Goal: Task Accomplishment & Management: Use online tool/utility

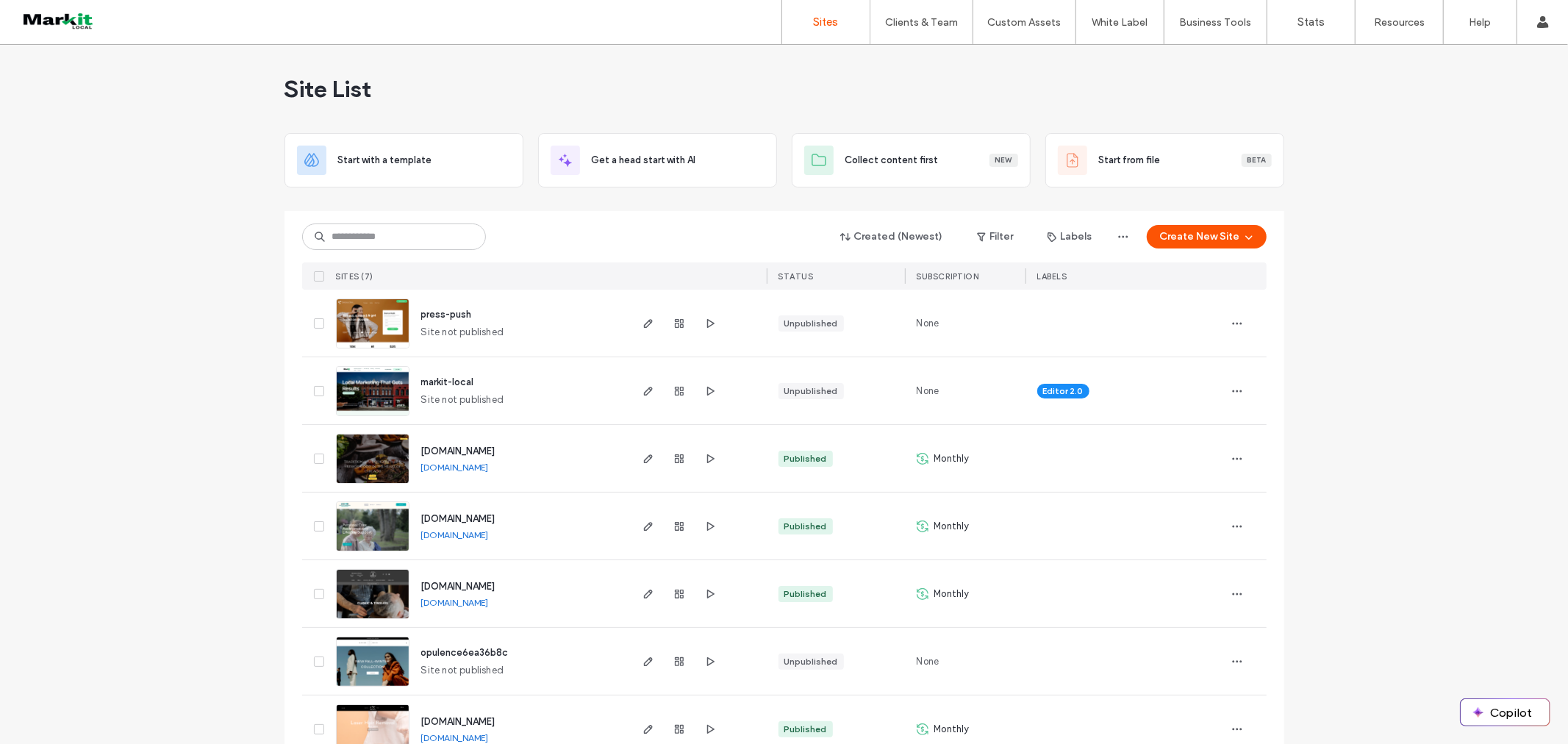
click at [460, 447] on span "[DOMAIN_NAME]" at bounding box center [458, 451] width 75 height 11
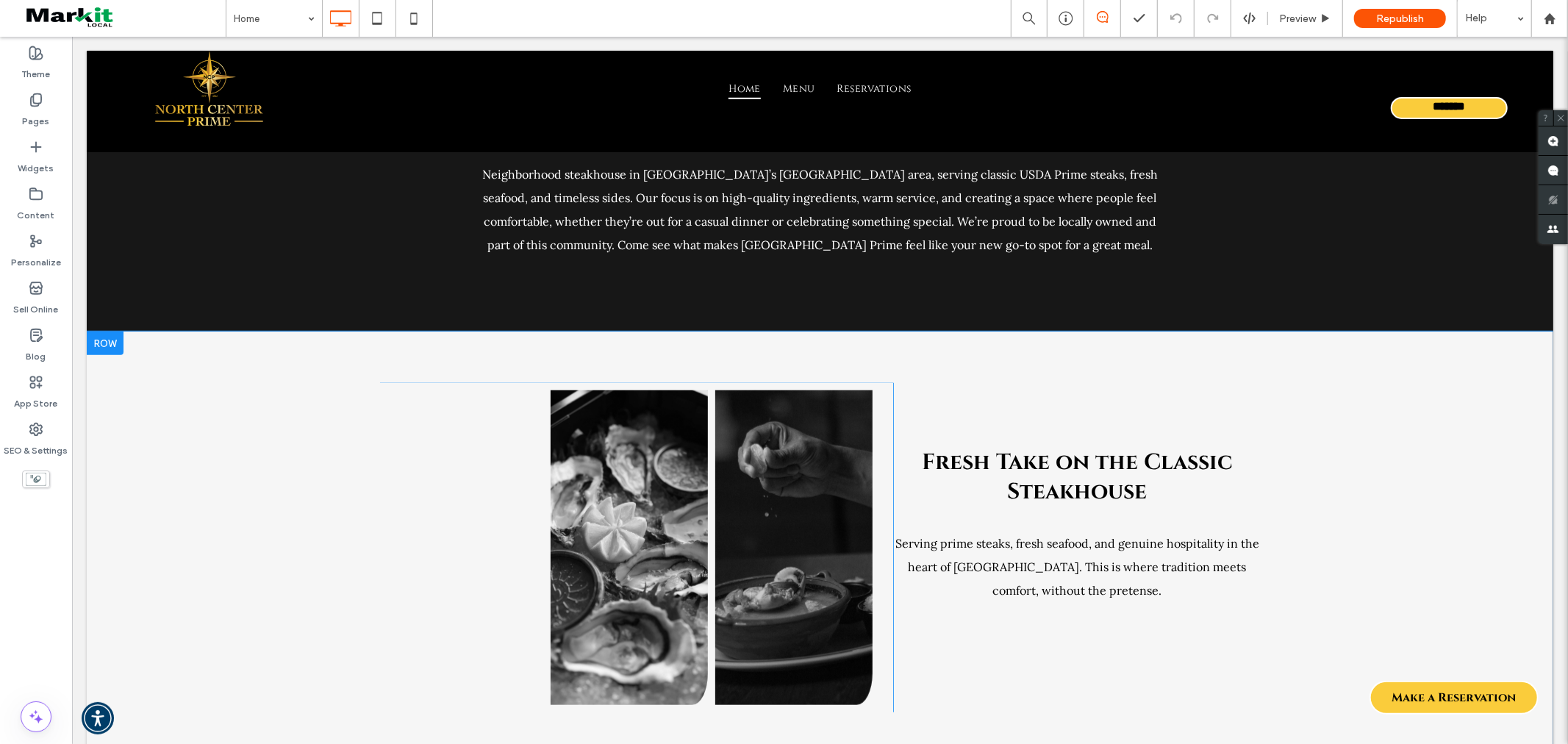
scroll to position [980, 0]
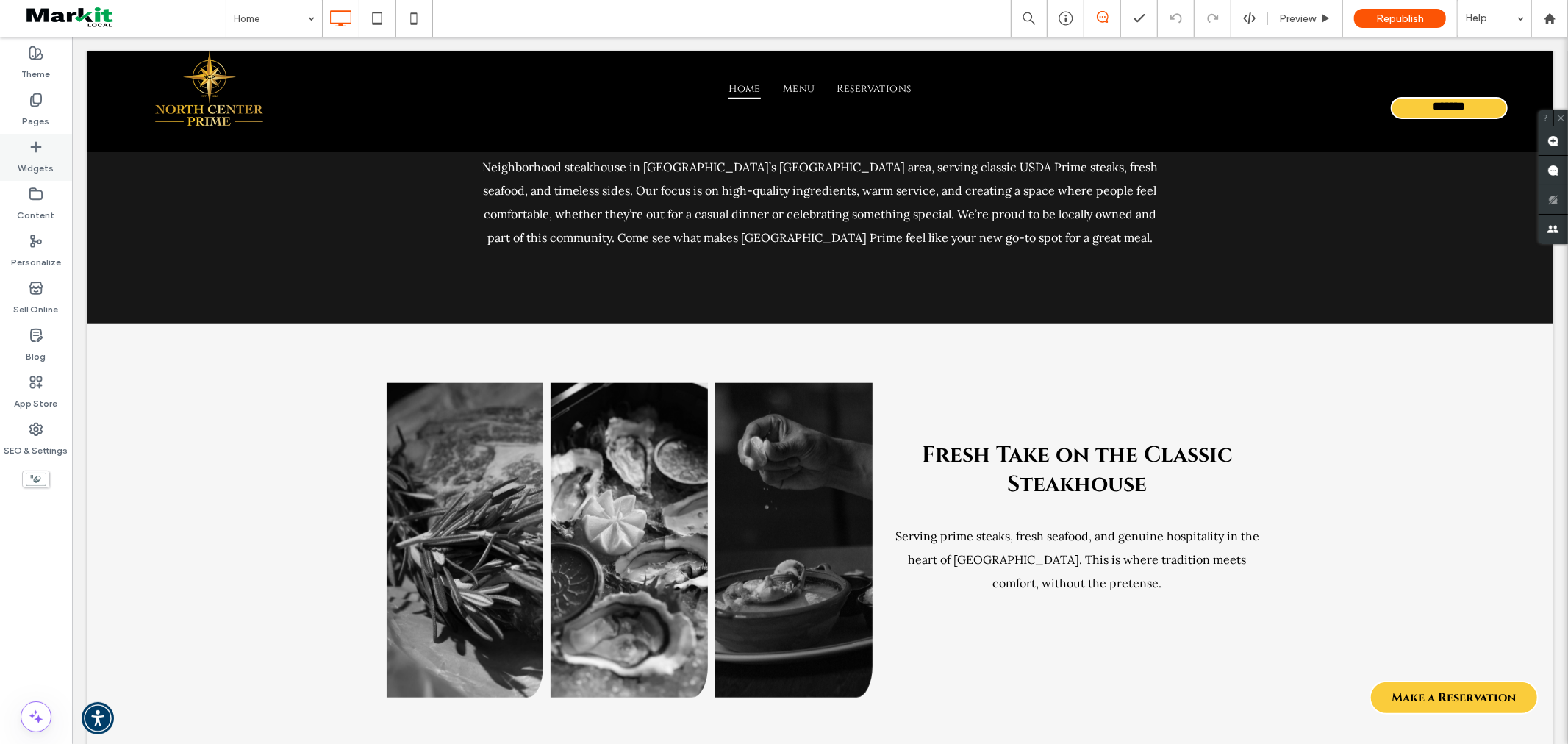
click at [35, 152] on icon at bounding box center [36, 147] width 15 height 15
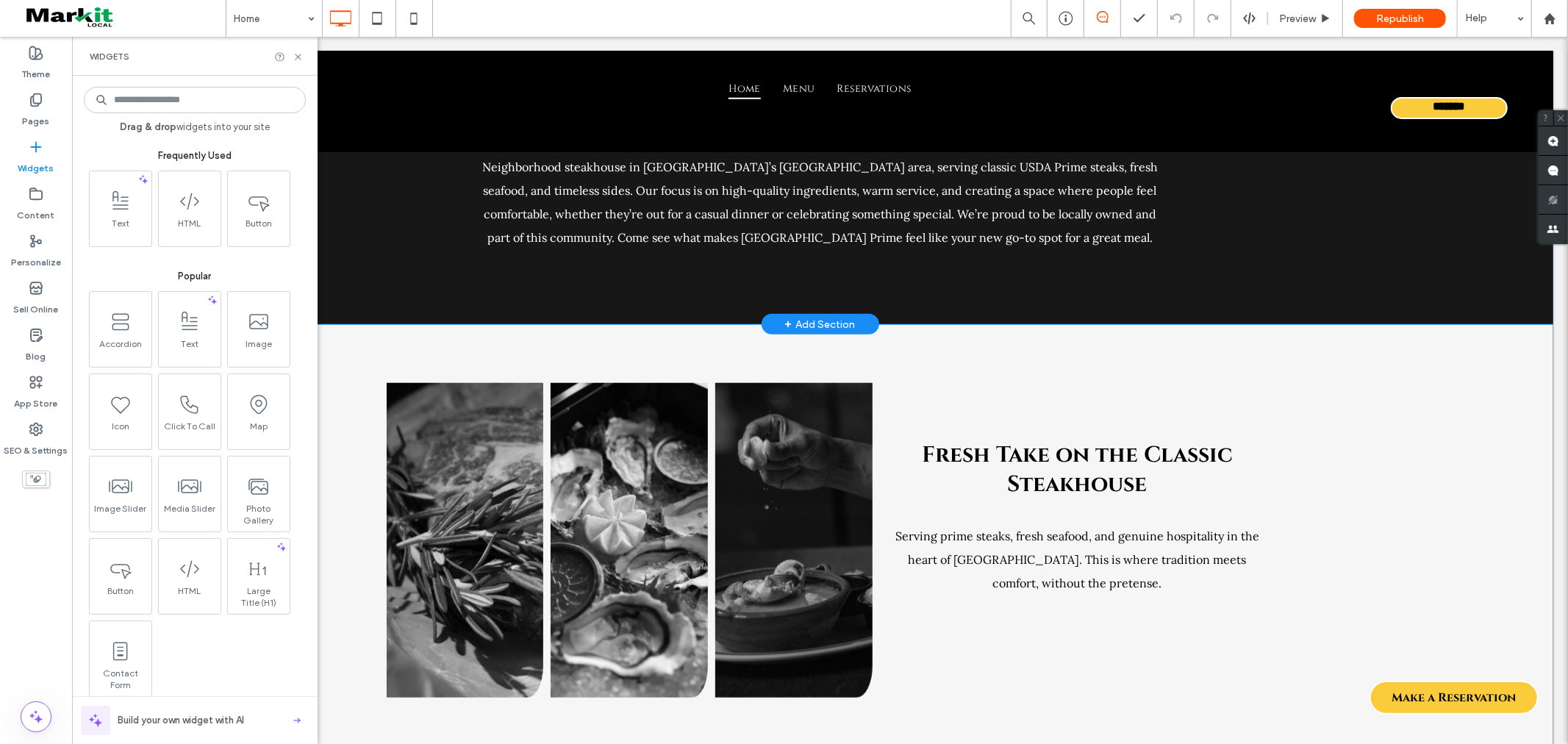
click at [790, 317] on div "+ Add Section" at bounding box center [820, 323] width 71 height 16
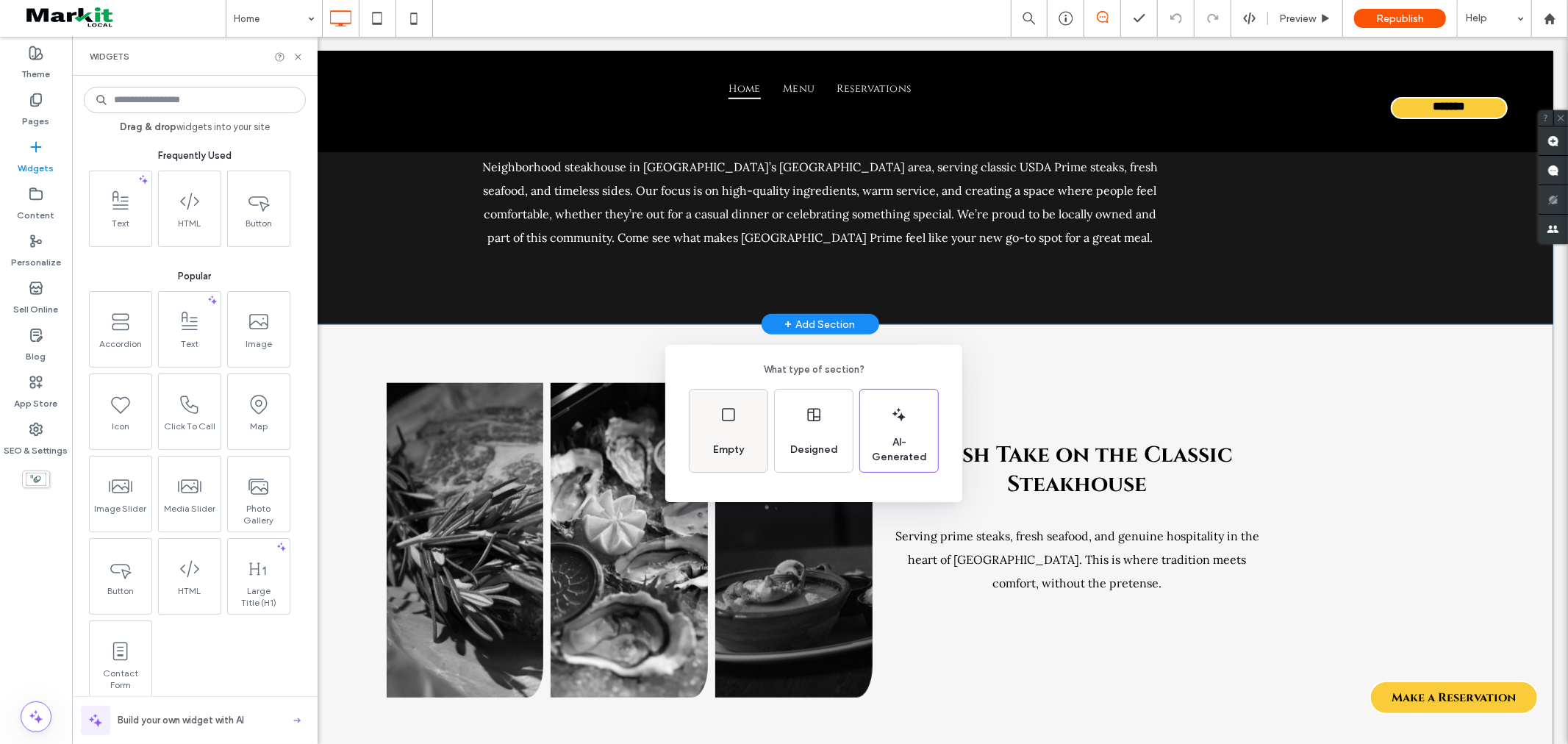
click at [728, 438] on div "Empty" at bounding box center [728, 450] width 43 height 32
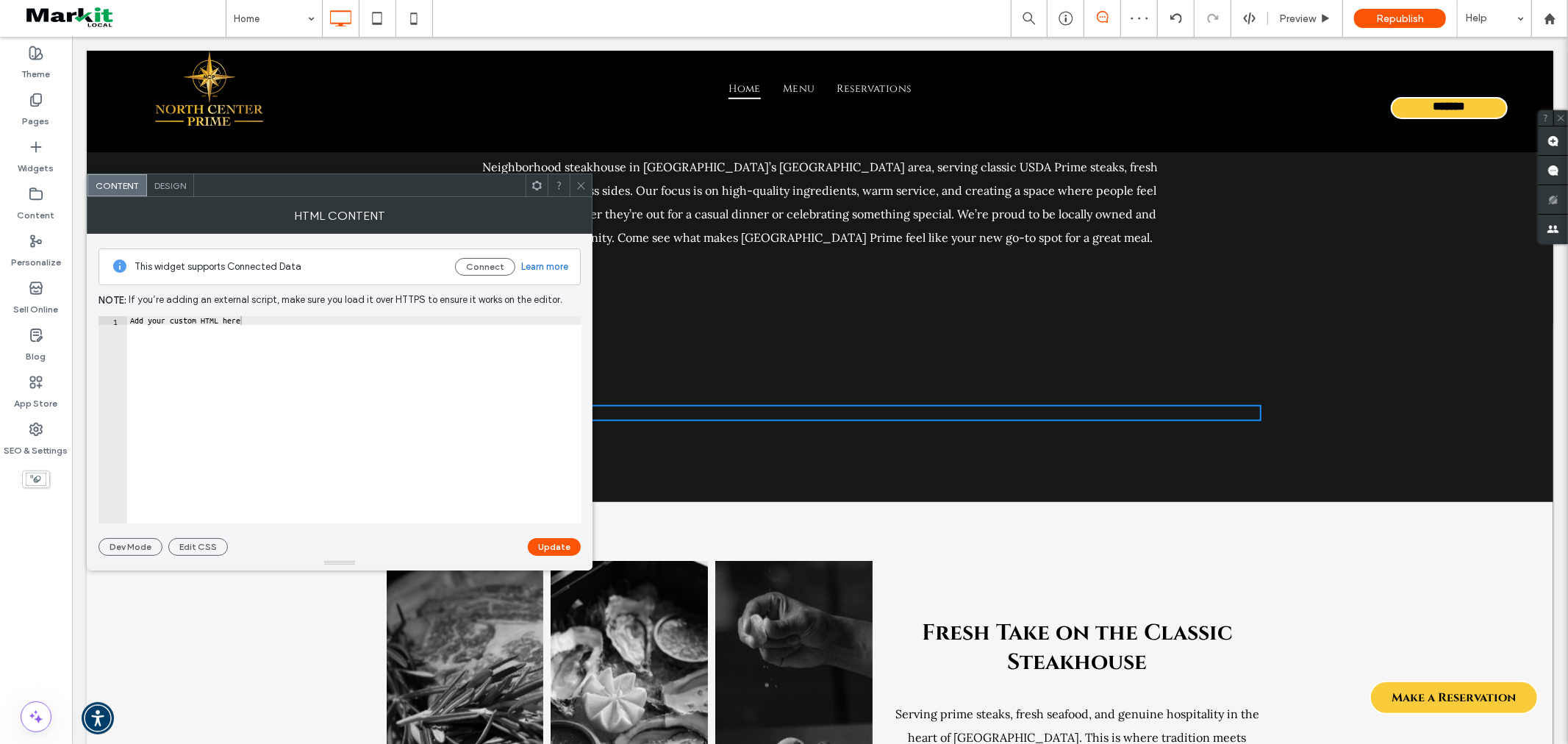
click at [181, 399] on div "Add your custom HTML here" at bounding box center [354, 428] width 455 height 225
click at [184, 338] on div "Add your custom HTML here" at bounding box center [354, 428] width 455 height 225
paste textarea "Cursor at row 1"
type textarea "*********"
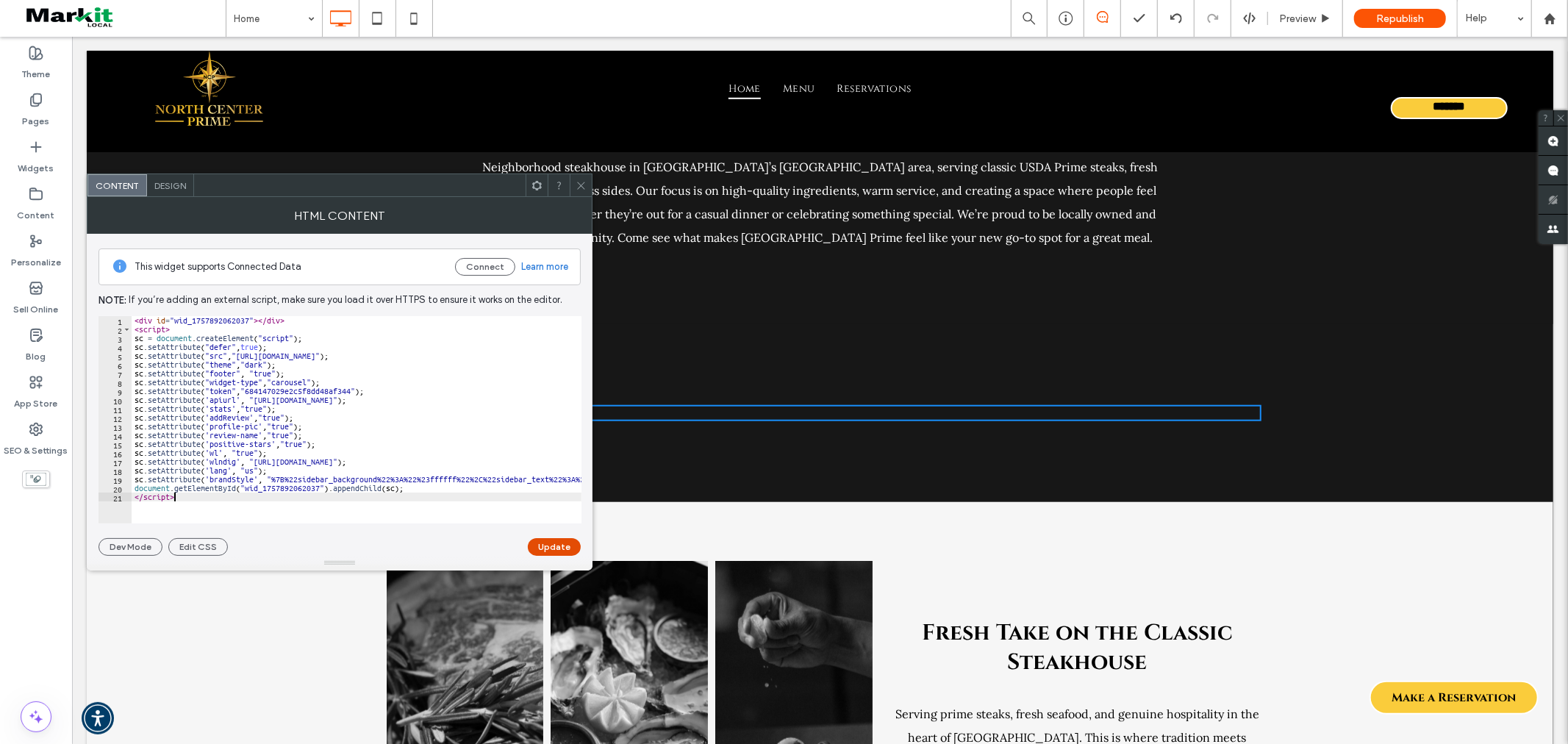
click at [564, 546] on button "Update" at bounding box center [554, 547] width 53 height 18
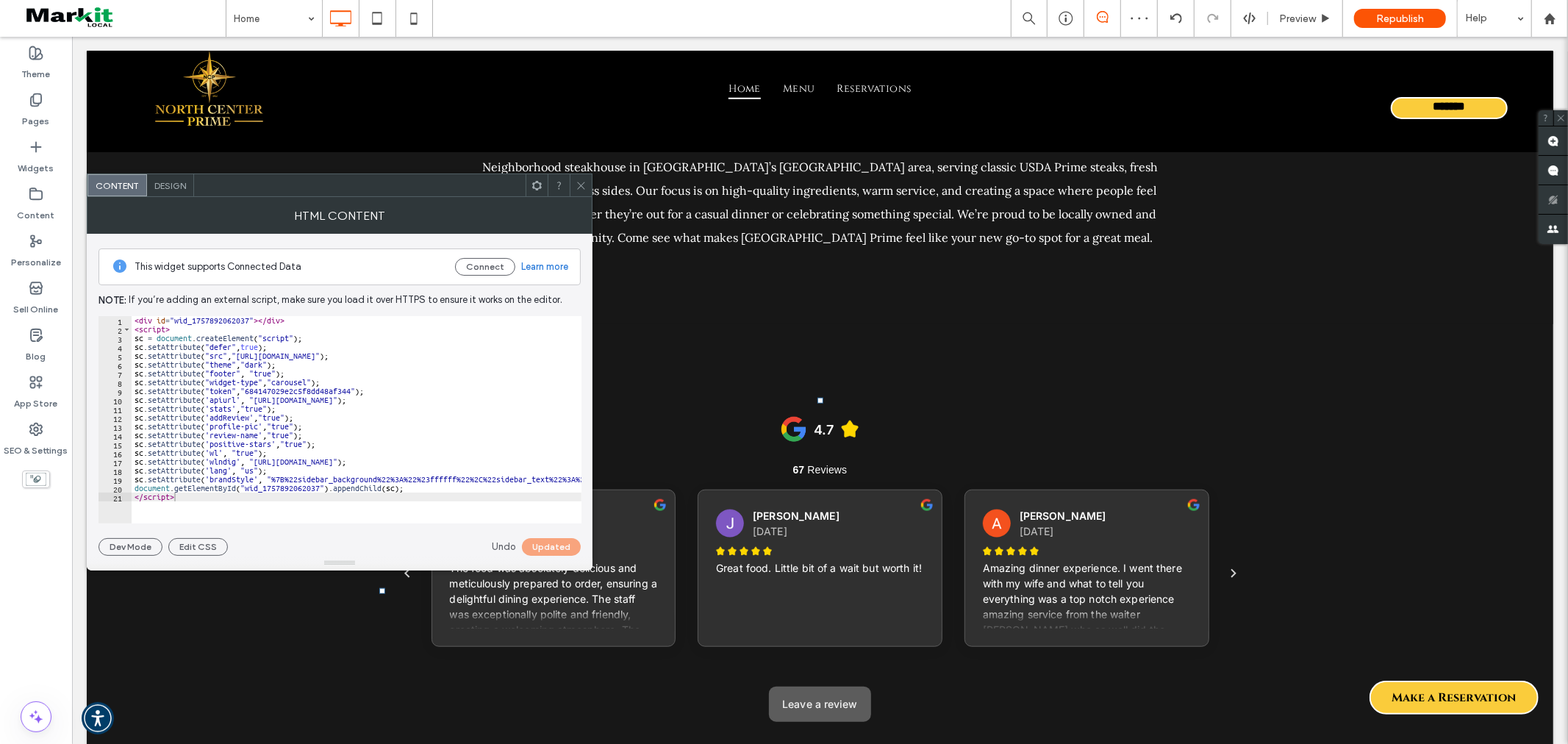
click at [576, 184] on div at bounding box center [581, 185] width 22 height 22
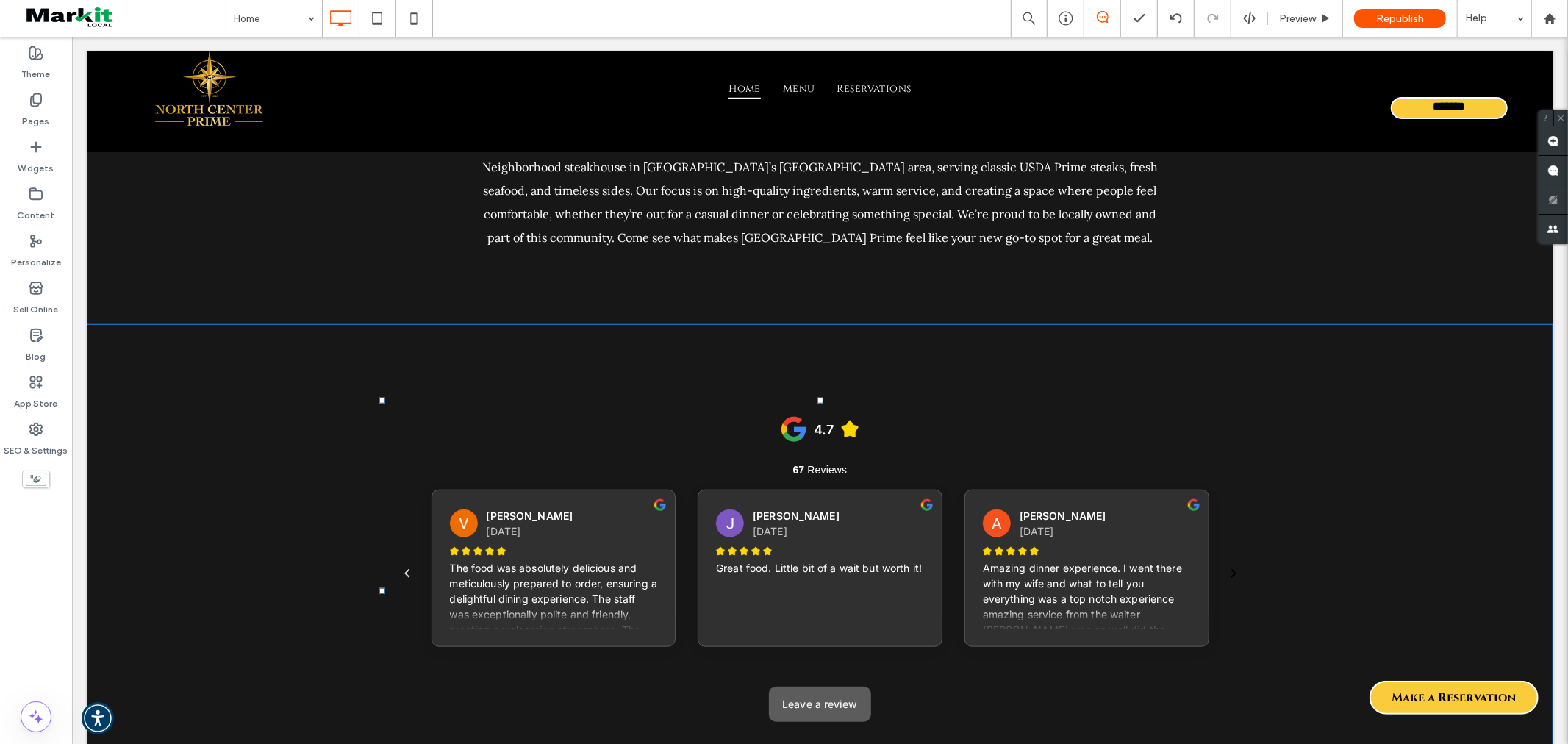
click at [1229, 571] on icon "Next" at bounding box center [1233, 573] width 18 height 18
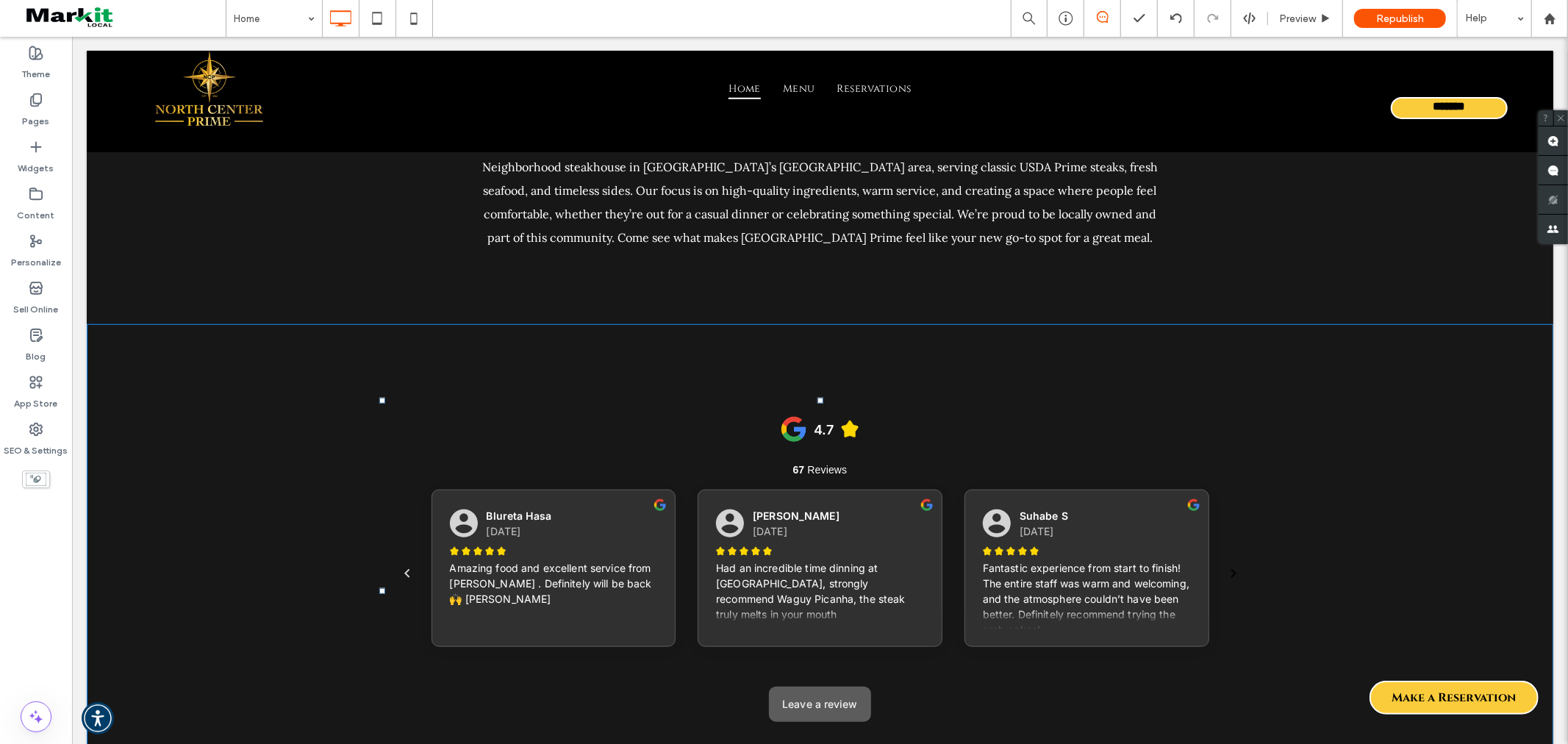
click at [1229, 571] on icon "Next" at bounding box center [1233, 573] width 18 height 18
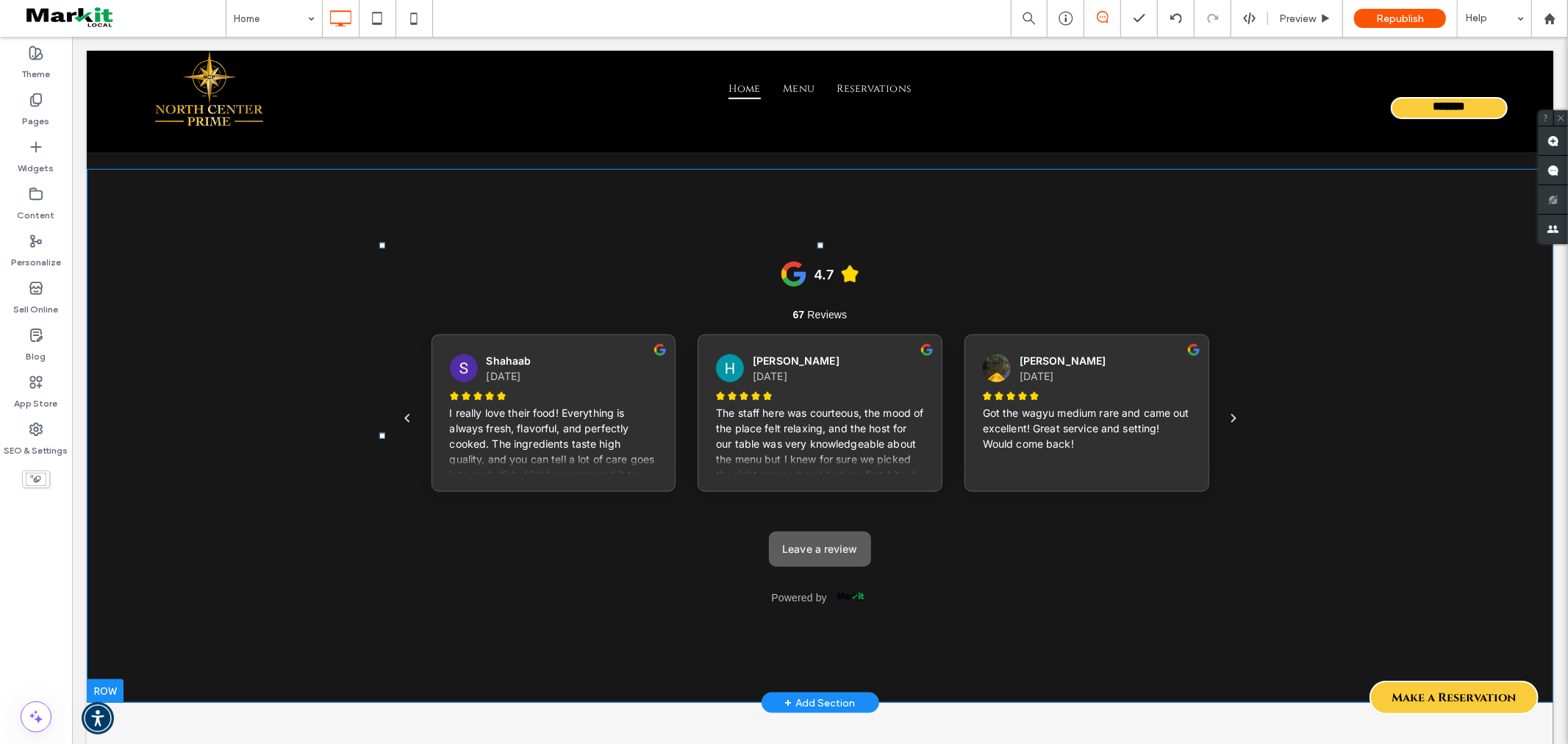
scroll to position [1032, 0]
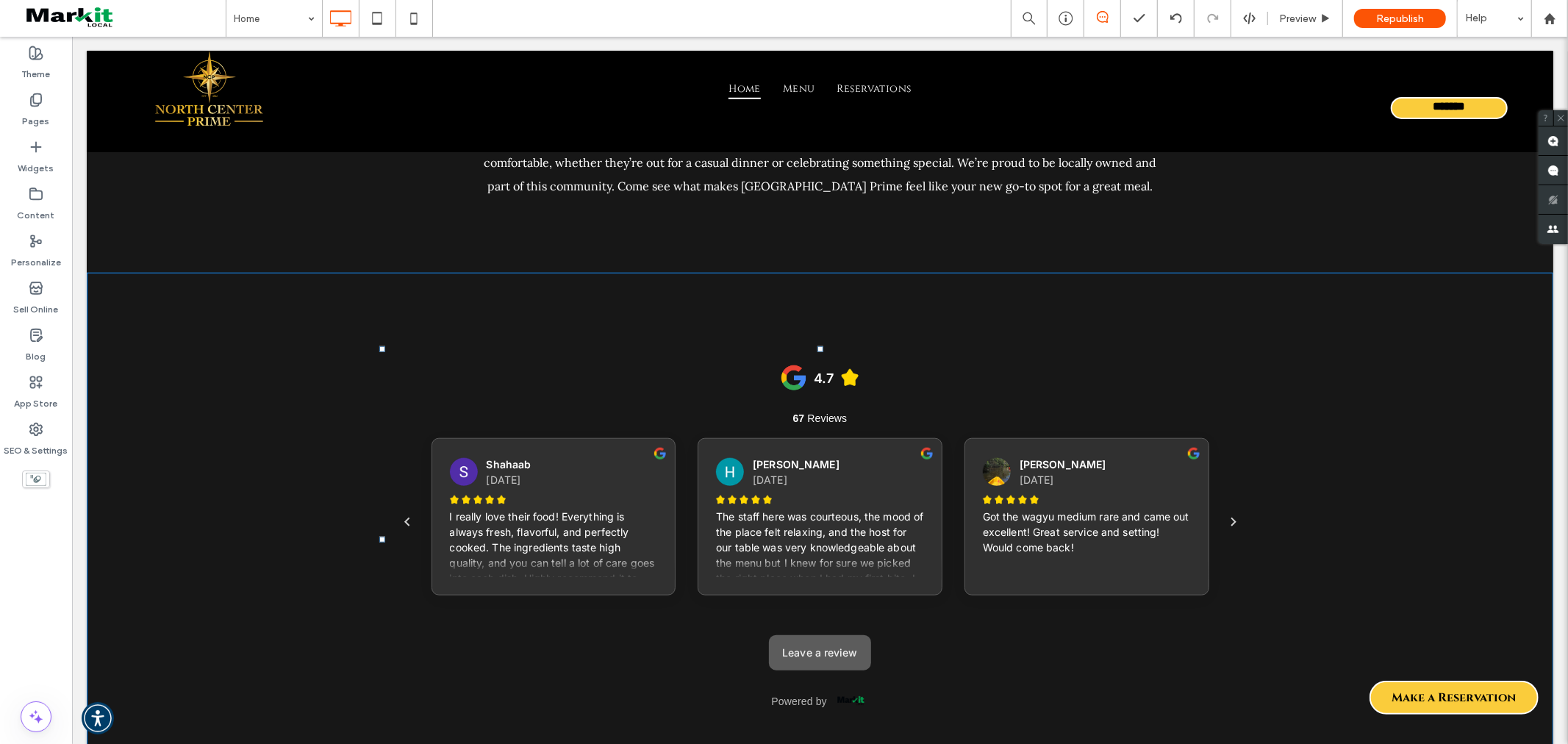
click at [266, 413] on div "Click To Paste Click To Paste Row + Add Section" at bounding box center [819, 539] width 1466 height 534
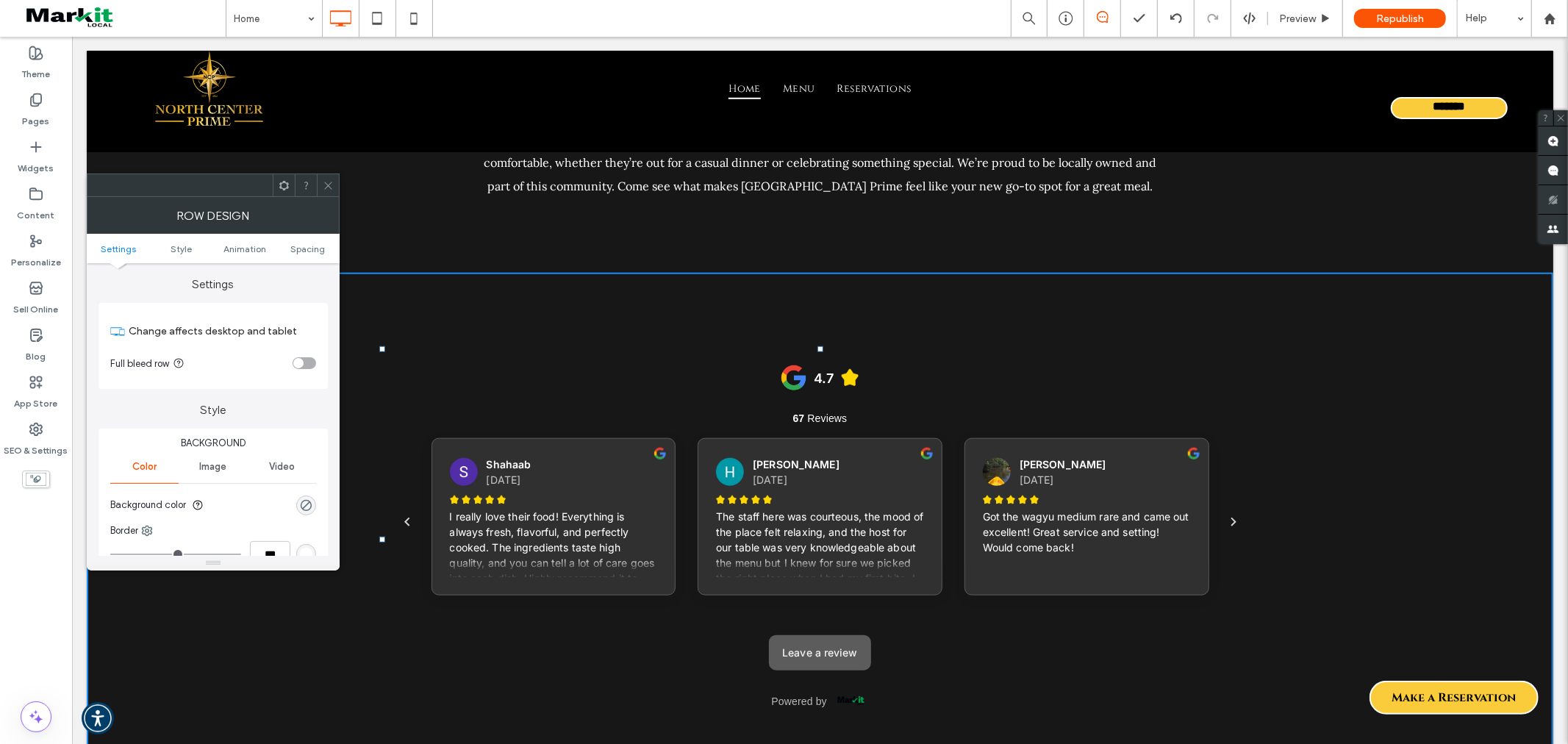
click at [325, 184] on icon at bounding box center [328, 185] width 11 height 11
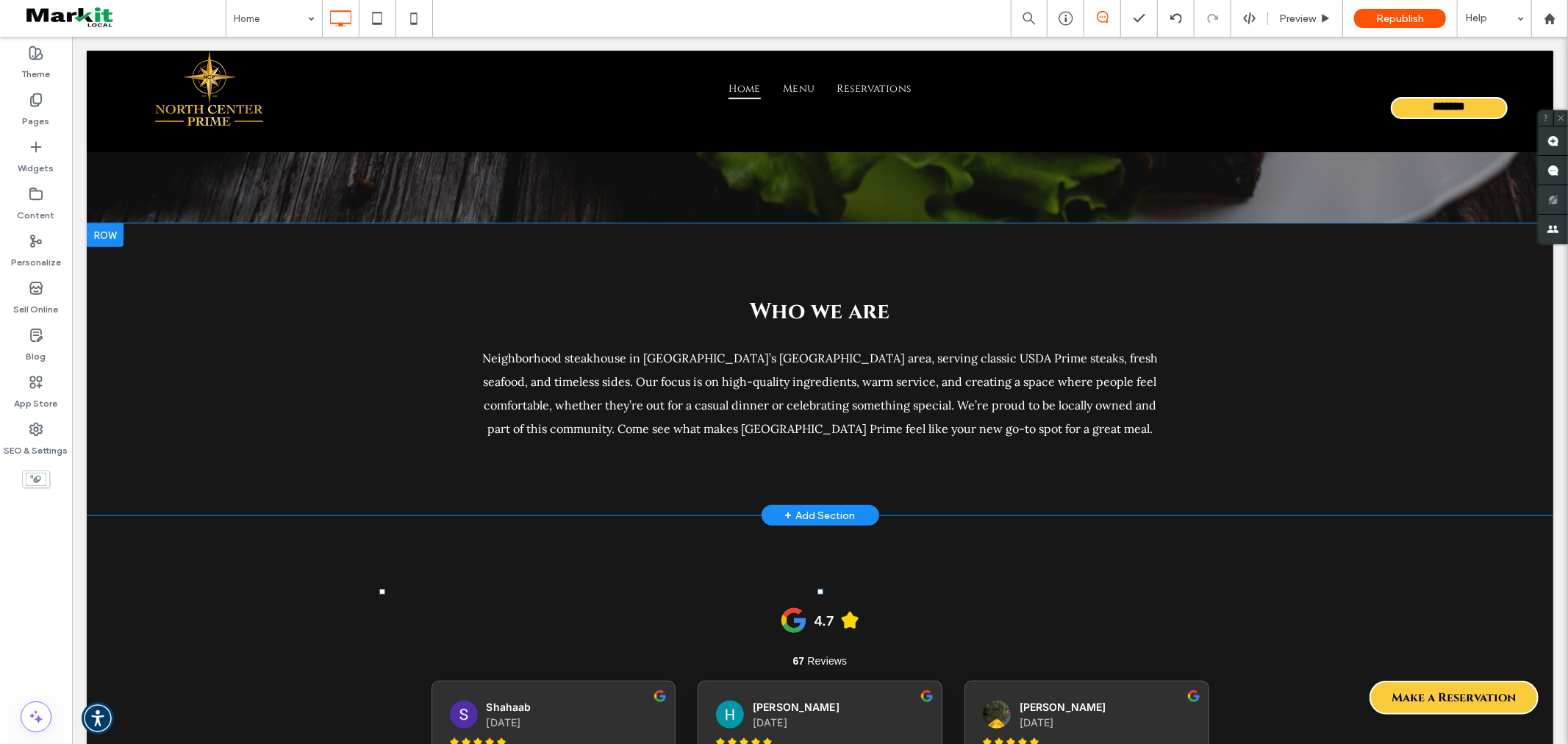
scroll to position [787, 0]
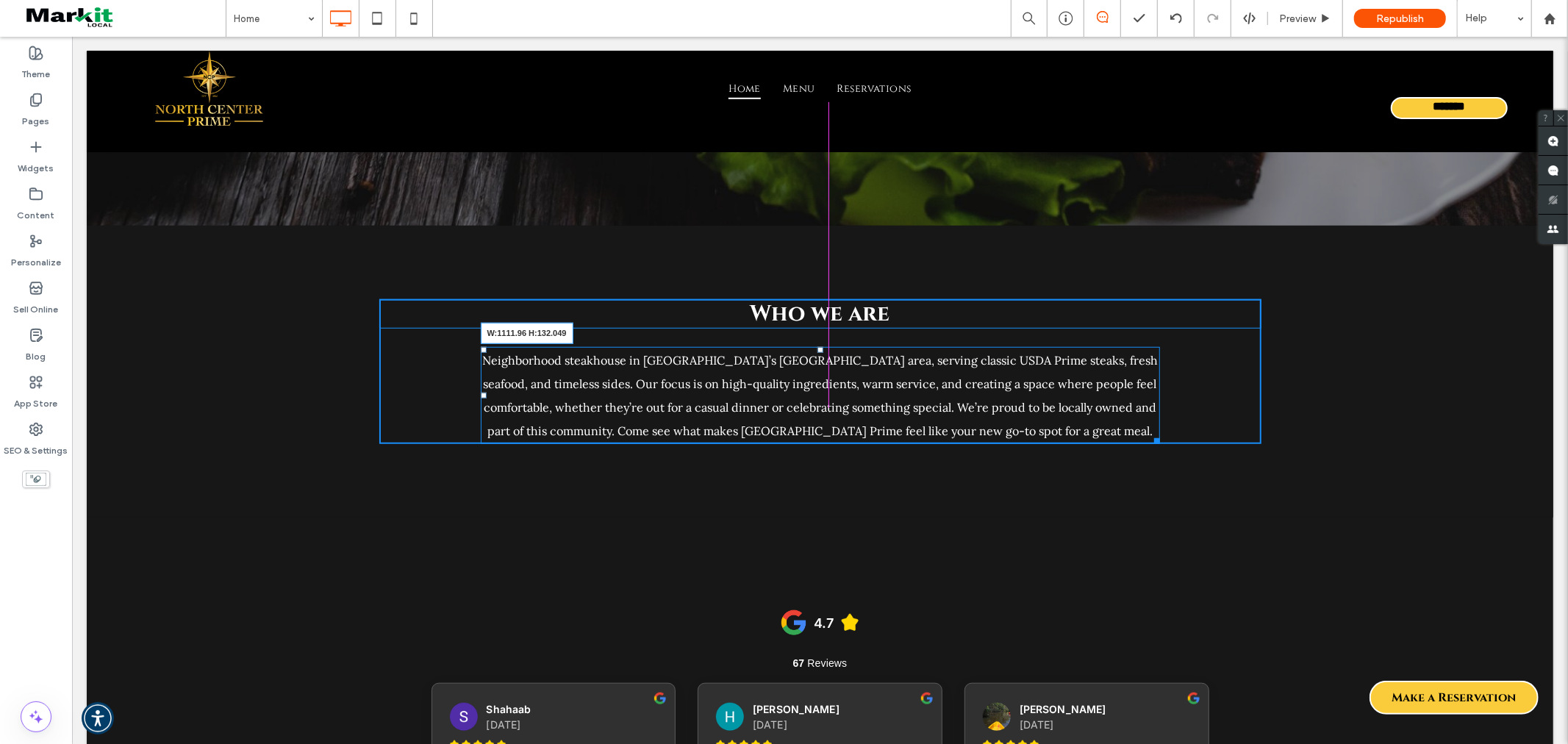
drag, startPoint x: 1147, startPoint y: 435, endPoint x: 1217, endPoint y: 430, distance: 70.2
click at [1159, 433] on div at bounding box center [1153, 438] width 11 height 11
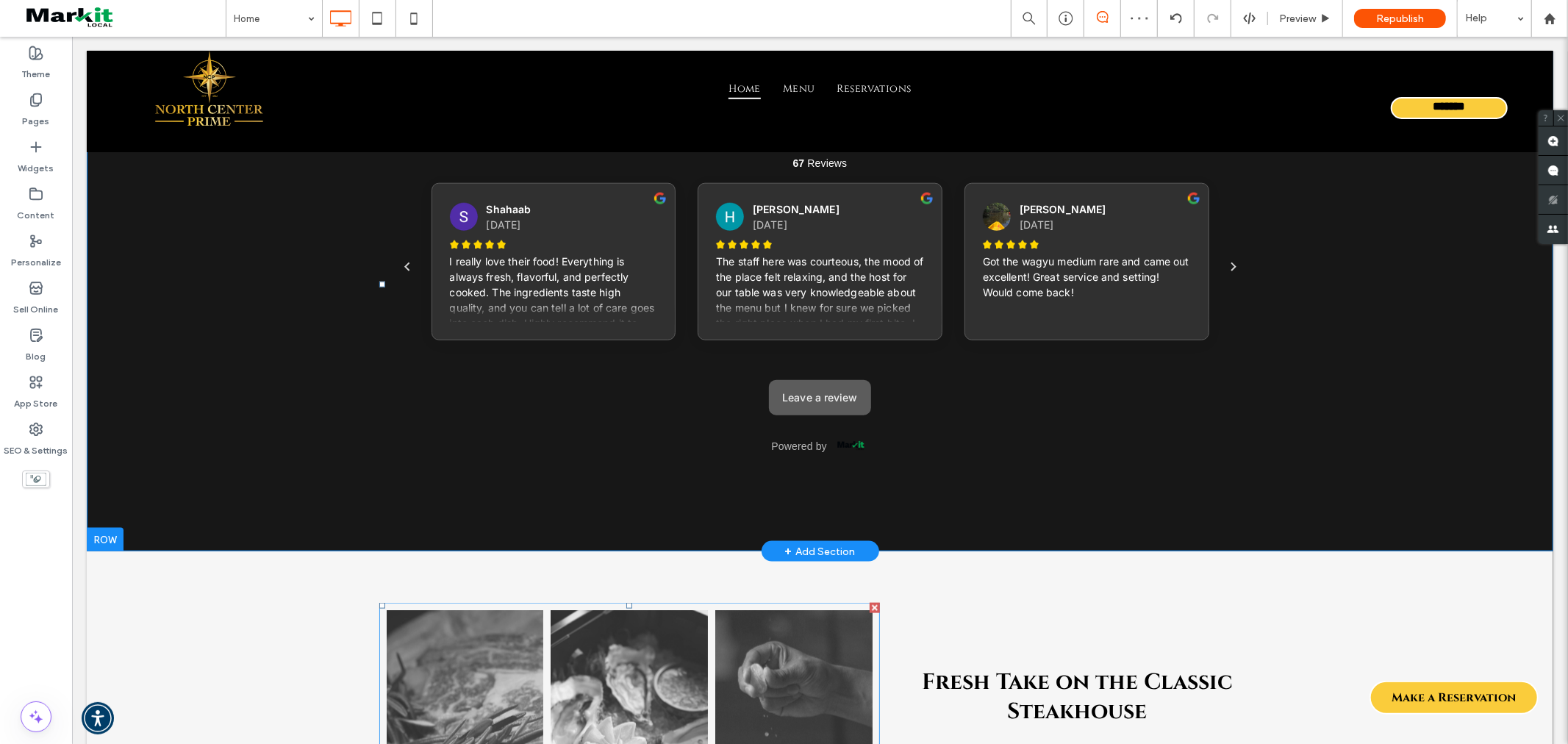
scroll to position [1195, 0]
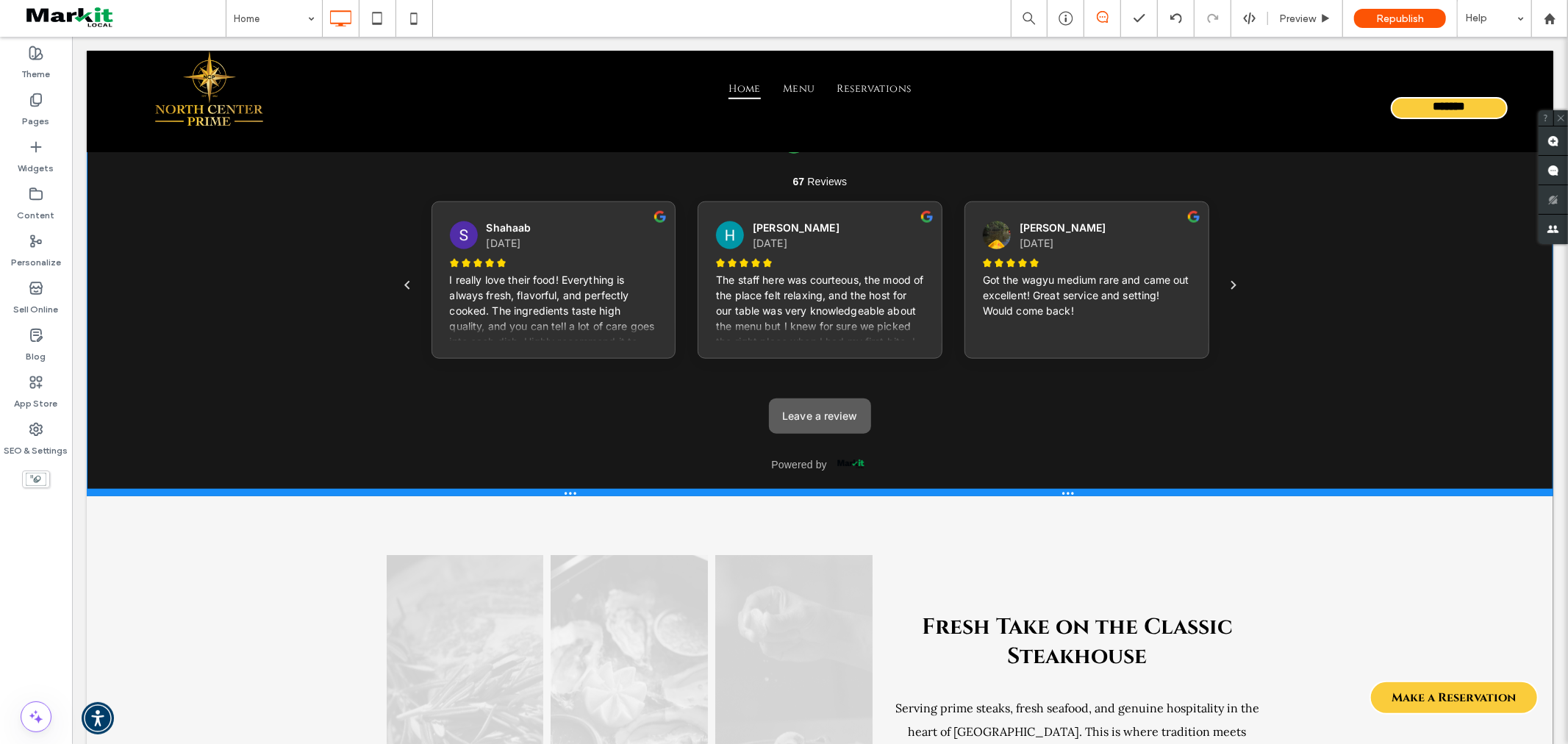
drag, startPoint x: 1024, startPoint y: 639, endPoint x: 1100, endPoint y: 489, distance: 168.2
click at [1044, 428] on div "Click To Paste Click To Paste Row + Add Section" at bounding box center [819, 302] width 1466 height 387
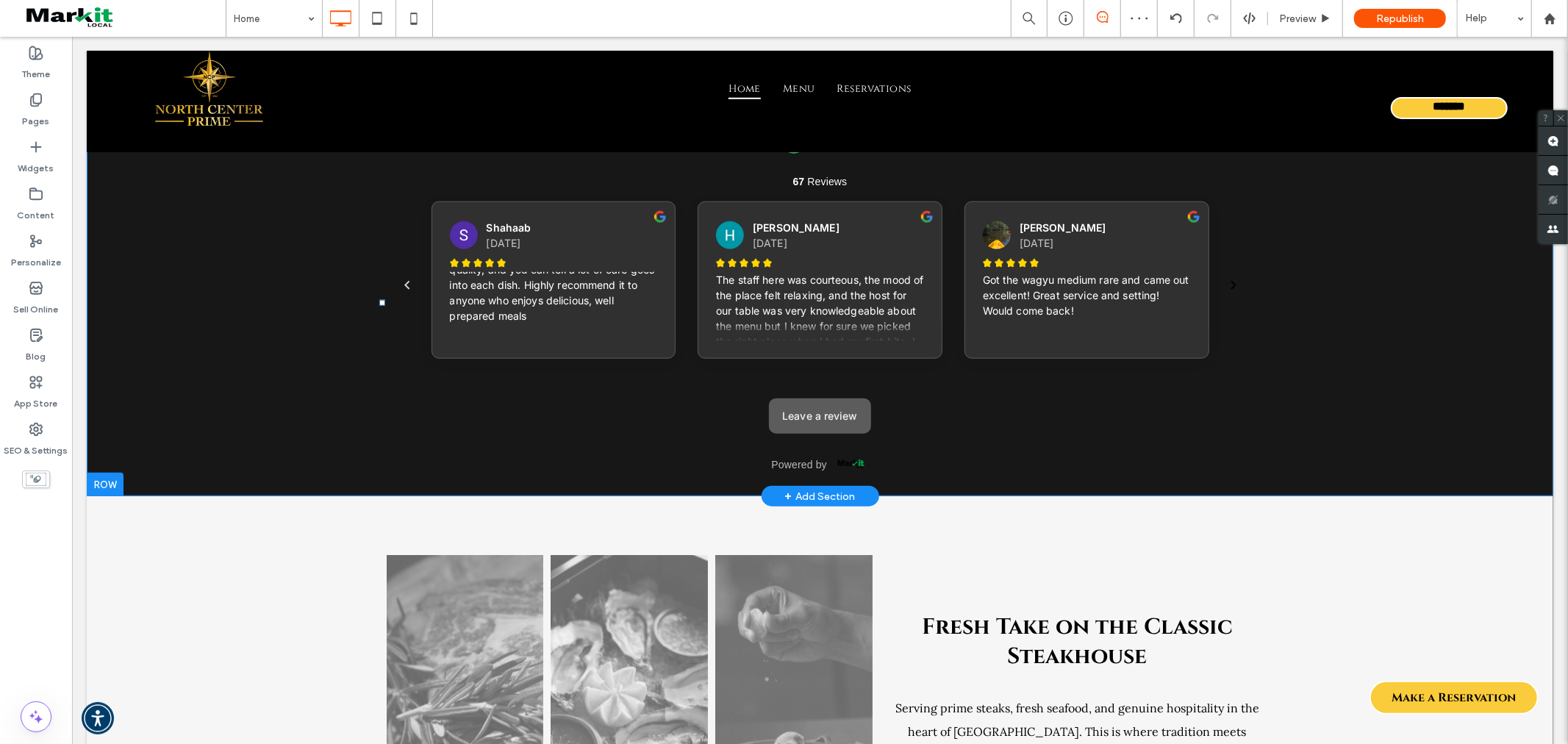
click at [1227, 280] on icon "Next" at bounding box center [1233, 285] width 18 height 18
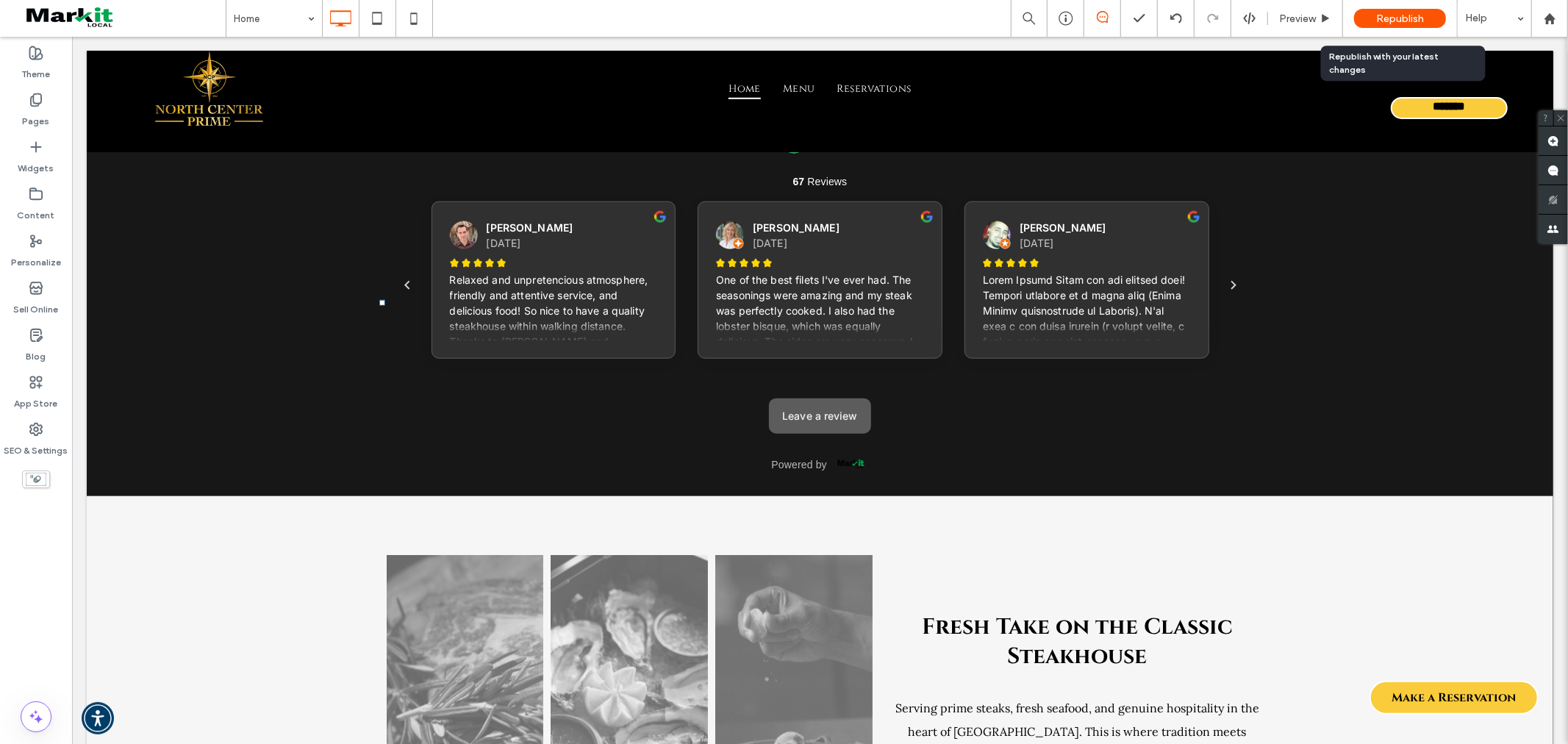
click at [1408, 6] on div "Republish" at bounding box center [1400, 18] width 92 height 37
click at [1412, 15] on span "Republish" at bounding box center [1400, 18] width 48 height 13
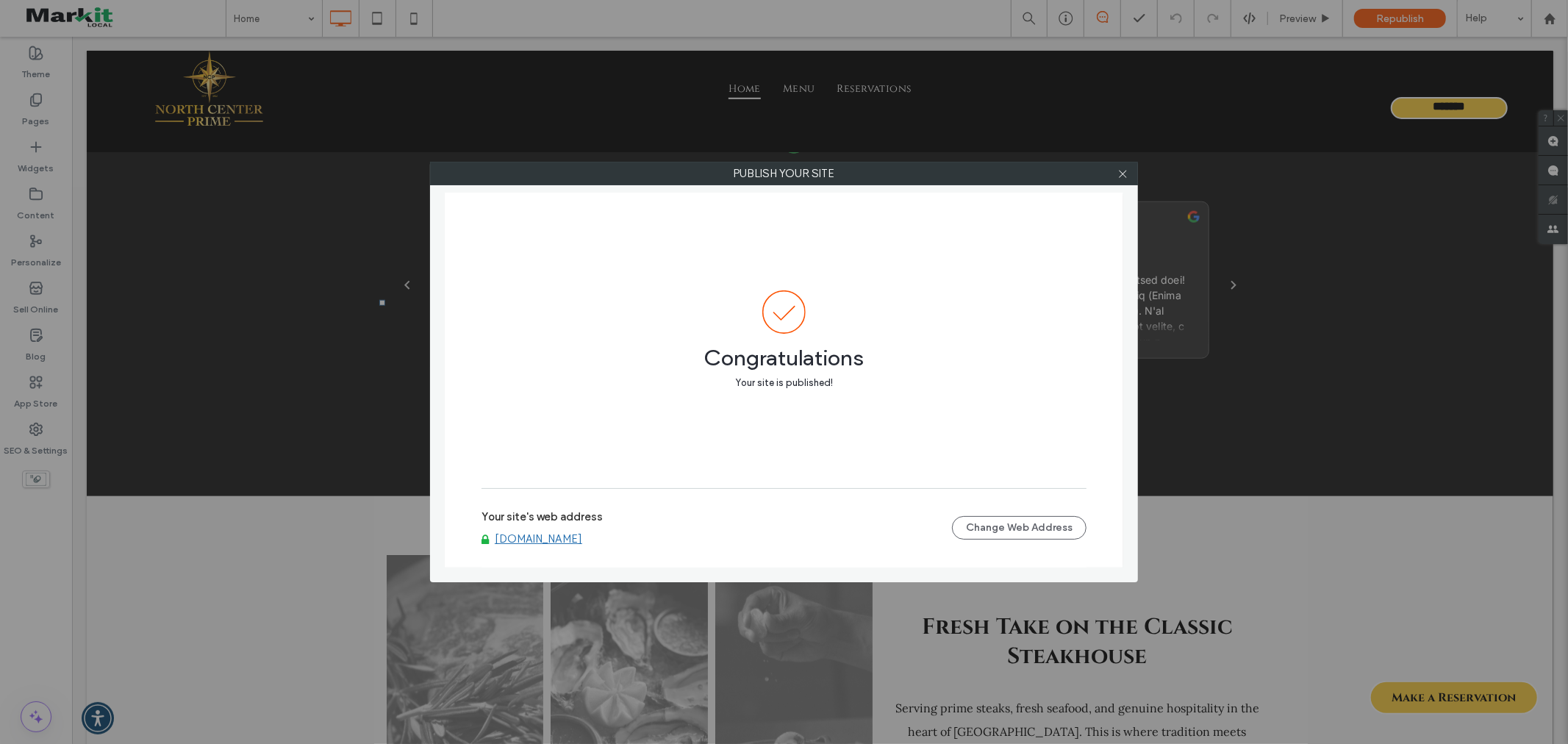
click at [582, 535] on link "[DOMAIN_NAME]" at bounding box center [538, 539] width 88 height 13
click at [1115, 172] on div at bounding box center [1122, 173] width 22 height 22
click at [1119, 174] on icon at bounding box center [1122, 173] width 11 height 11
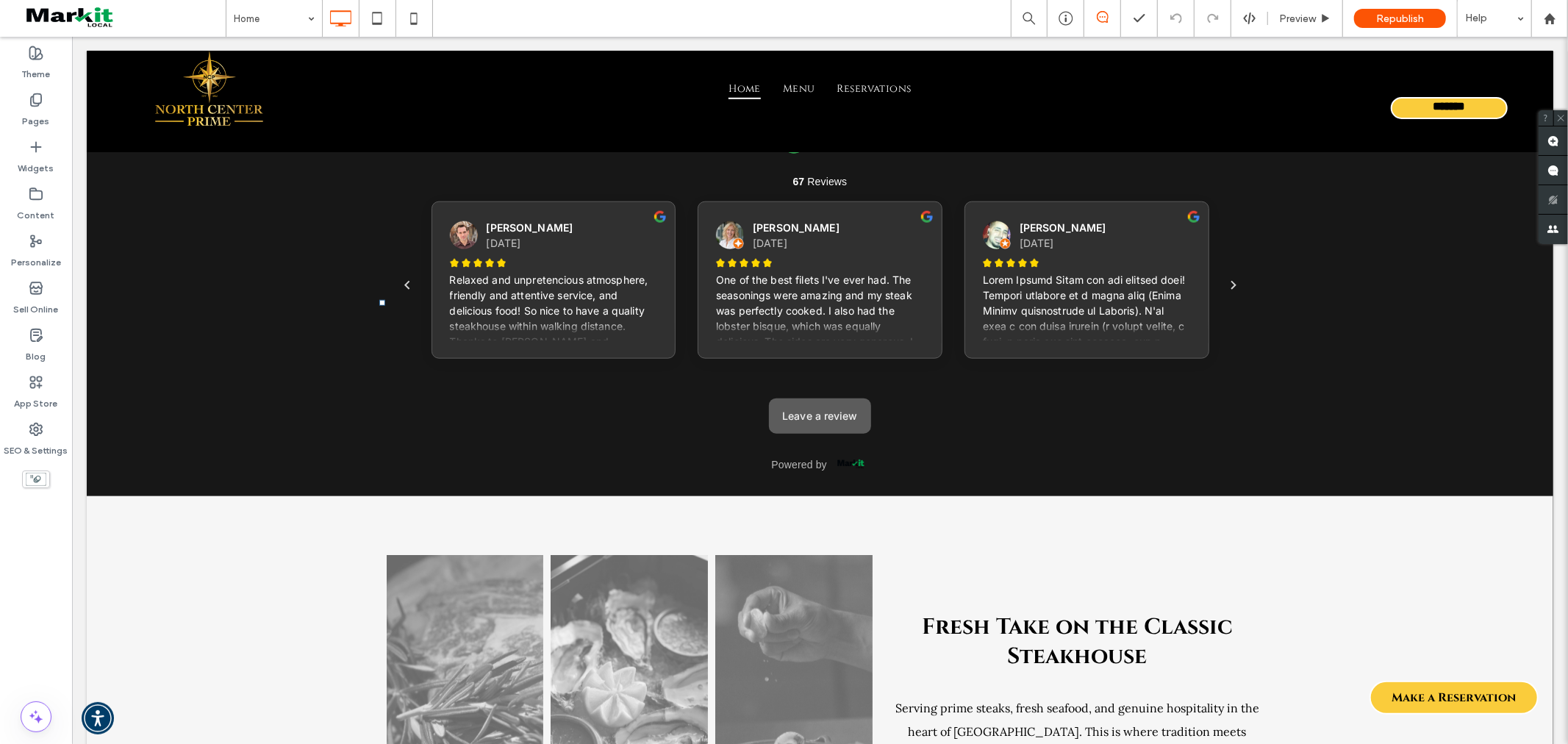
click at [75, 21] on span at bounding box center [118, 18] width 215 height 30
